Goal: Use online tool/utility: Utilize a website feature to perform a specific function

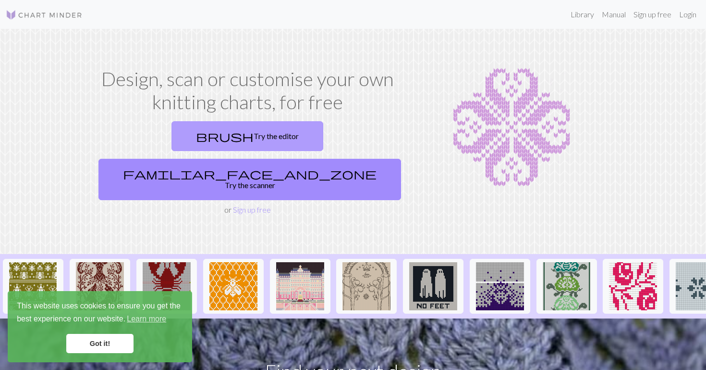
click at [179, 139] on link "brush Try the editor" at bounding box center [248, 136] width 152 height 30
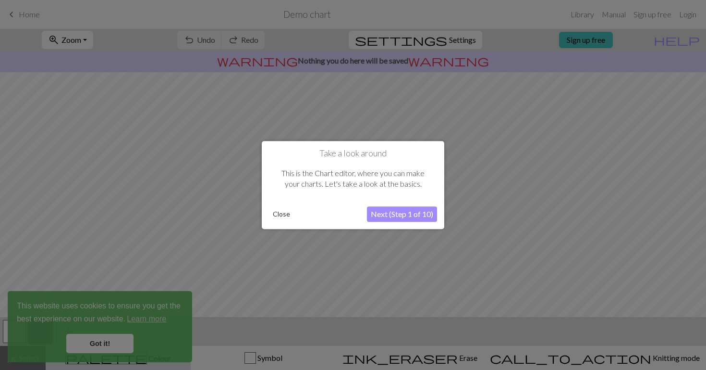
click at [280, 212] on button "Close" at bounding box center [281, 214] width 25 height 14
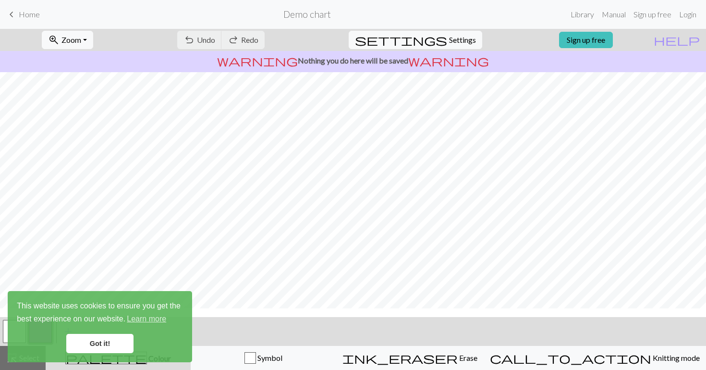
scroll to position [24, 0]
click at [215, 36] on span "Undo" at bounding box center [206, 39] width 18 height 9
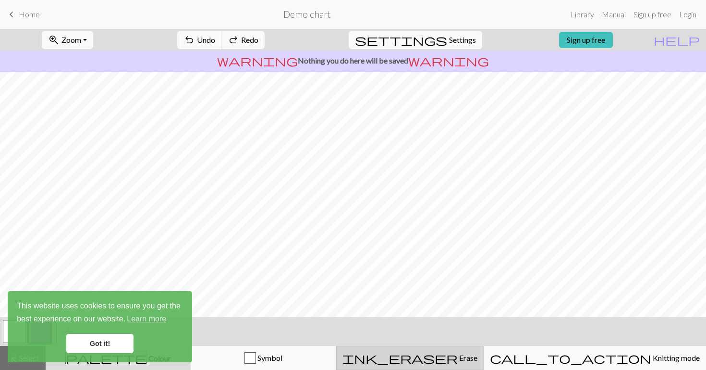
click at [463, 352] on div "ink_eraser Erase Erase" at bounding box center [410, 358] width 135 height 12
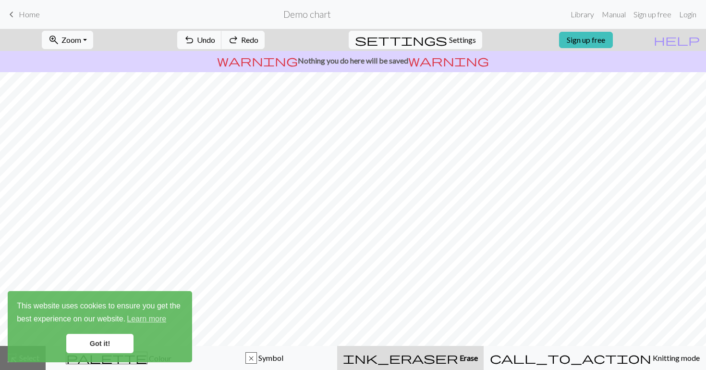
scroll to position [77, 0]
click at [126, 344] on link "Got it!" at bounding box center [99, 342] width 67 height 19
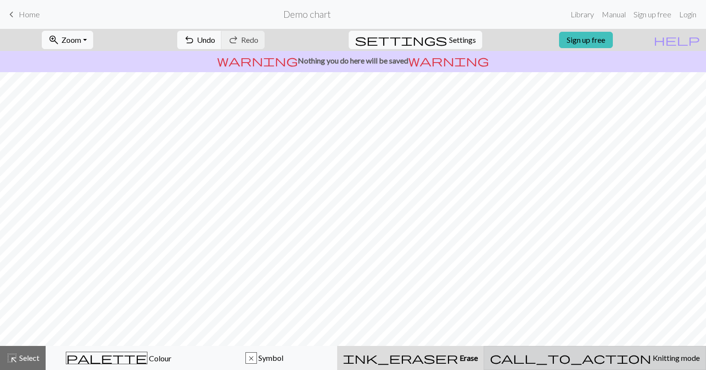
click at [652, 353] on span "Knitting mode" at bounding box center [676, 357] width 49 height 9
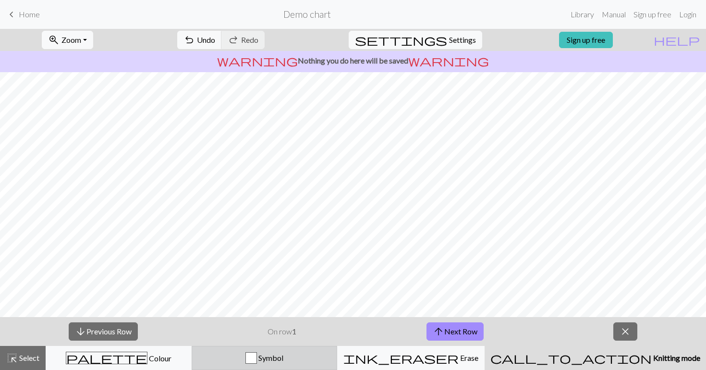
click at [322, 363] on button "Symbol" at bounding box center [265, 358] width 146 height 24
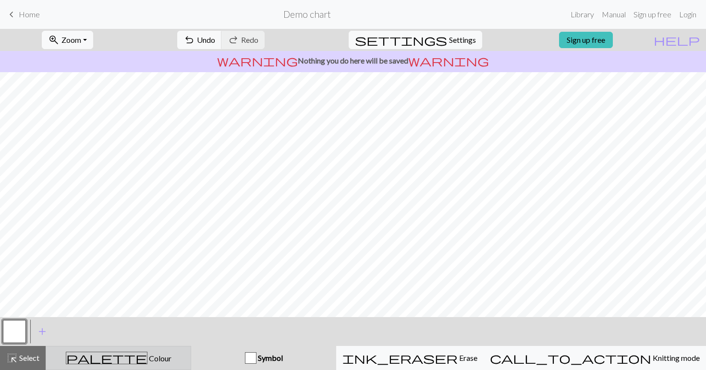
click at [181, 359] on div "palette Colour Colour" at bounding box center [118, 357] width 133 height 12
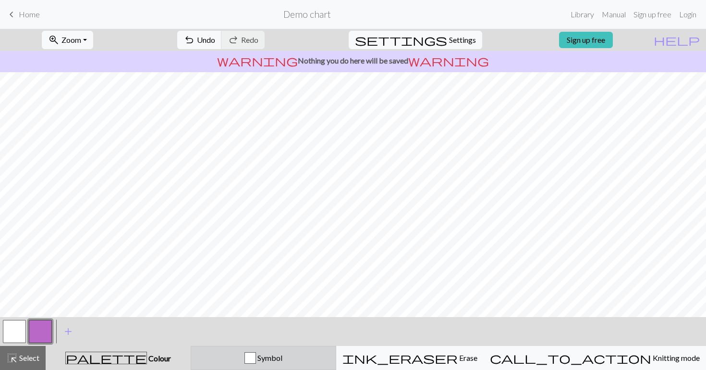
click at [251, 366] on button "Symbol" at bounding box center [264, 358] width 146 height 24
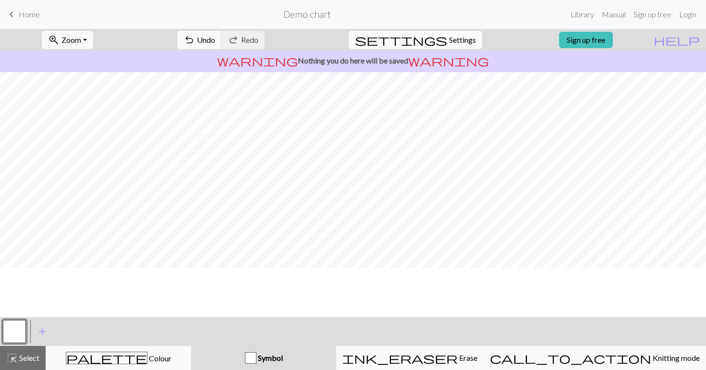
scroll to position [0, 0]
click at [81, 39] on span "Zoom" at bounding box center [72, 39] width 20 height 9
click at [88, 113] on button "50%" at bounding box center [80, 115] width 76 height 15
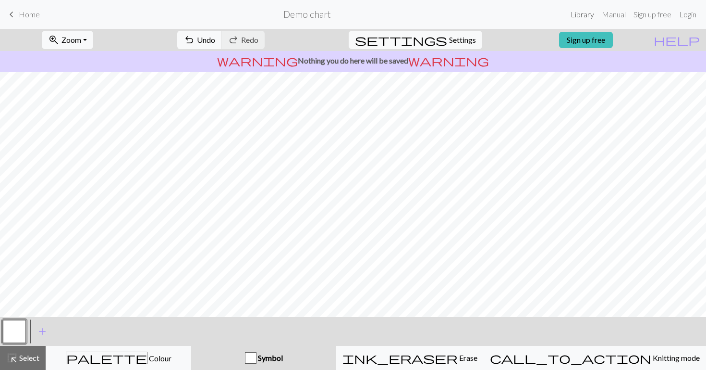
click at [570, 21] on link "Library" at bounding box center [582, 14] width 31 height 19
